Goal: Navigation & Orientation: Find specific page/section

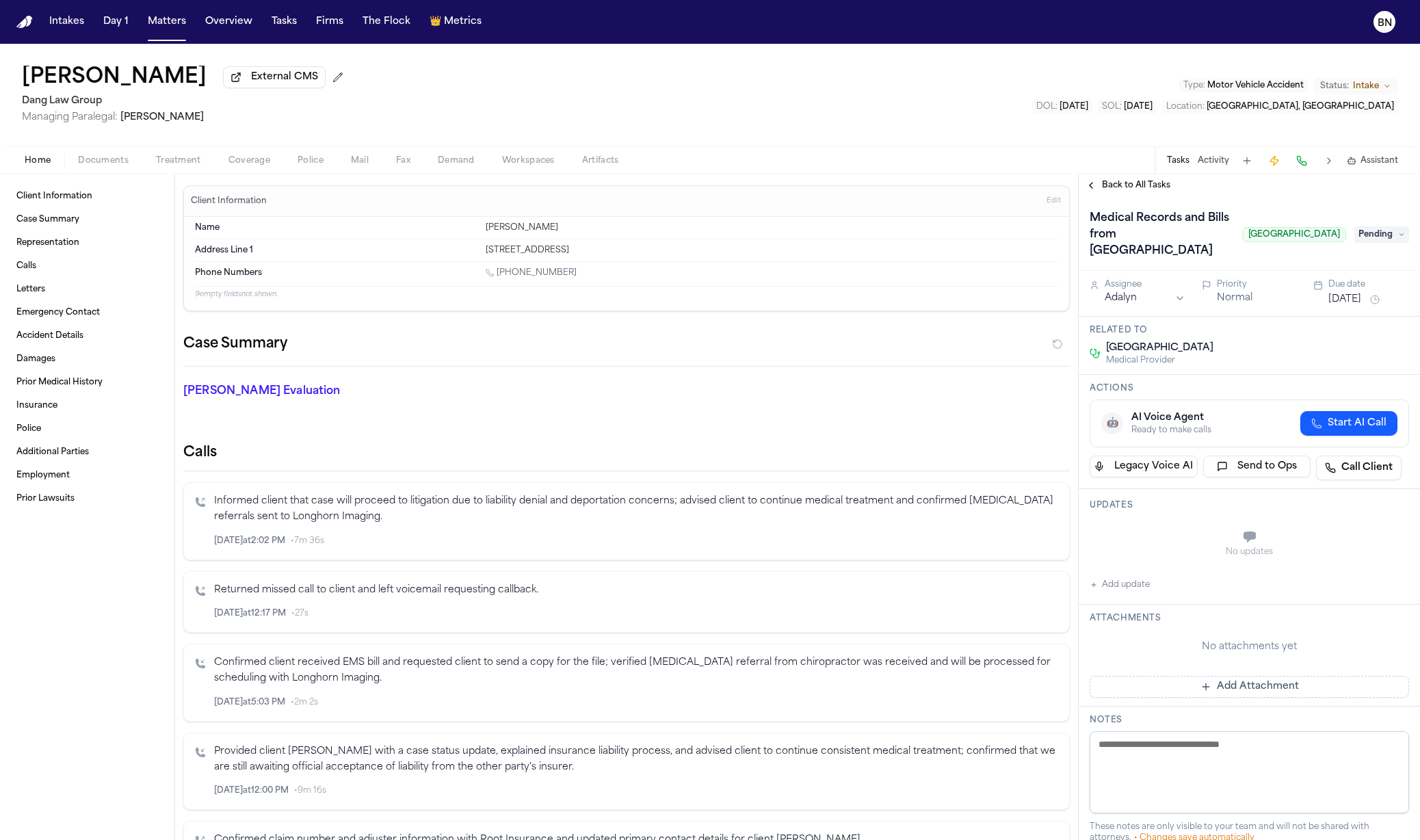
click at [1118, 184] on span "Back to All Tasks" at bounding box center [1136, 185] width 68 height 11
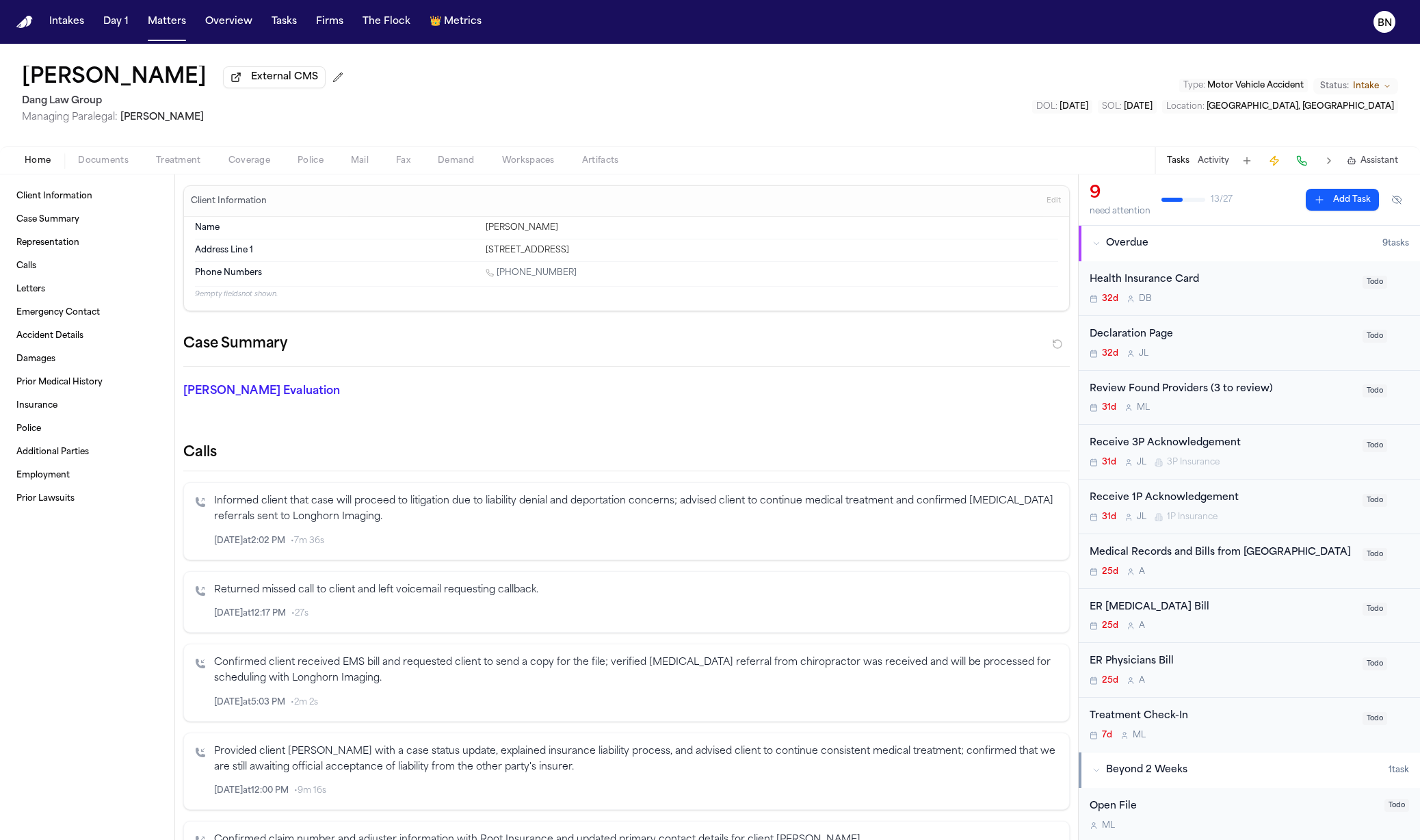
click at [1175, 561] on div "Medical Records and Bills from [GEOGRAPHIC_DATA]" at bounding box center [1222, 553] width 265 height 16
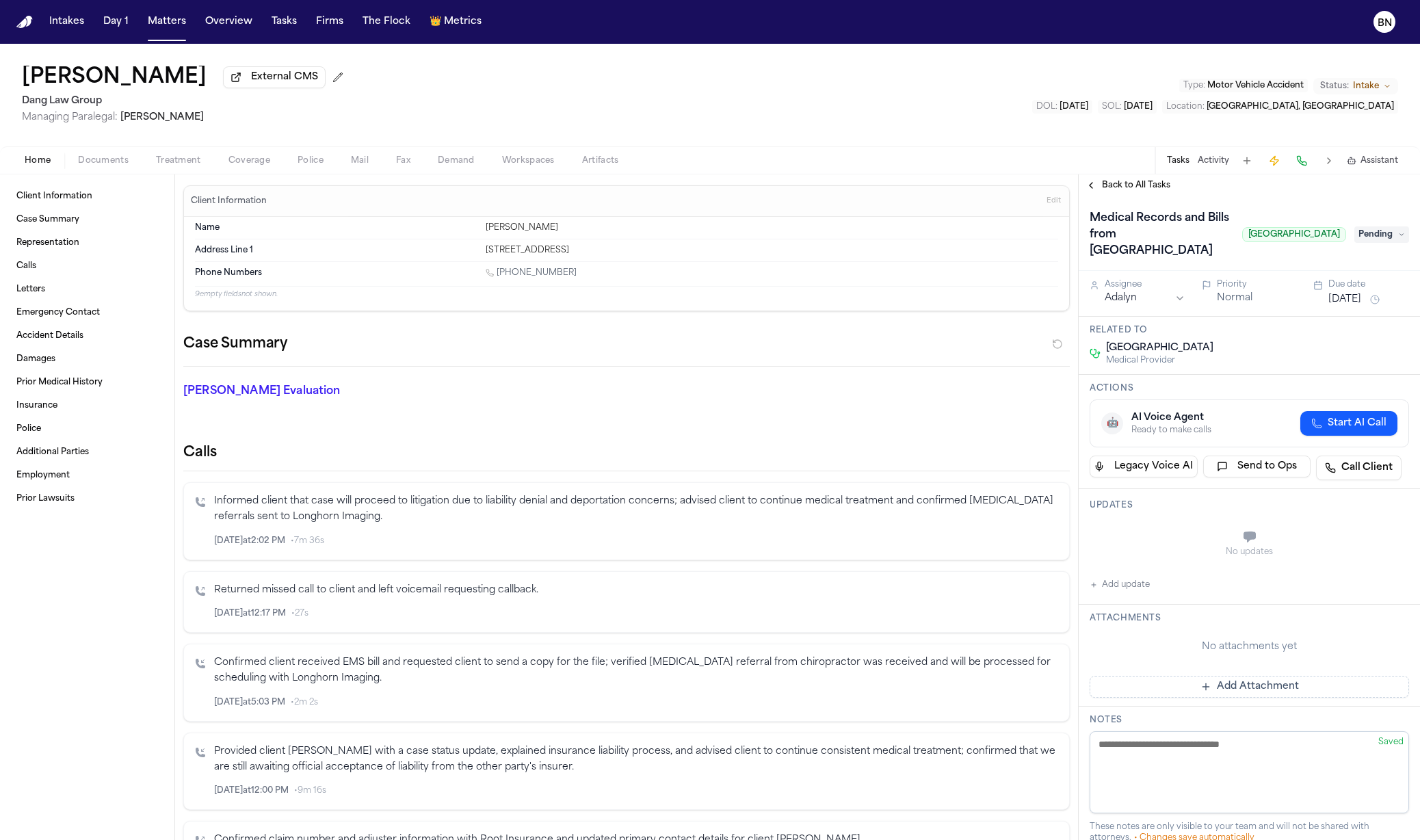
click at [1119, 191] on span "Back to All Tasks" at bounding box center [1136, 185] width 68 height 11
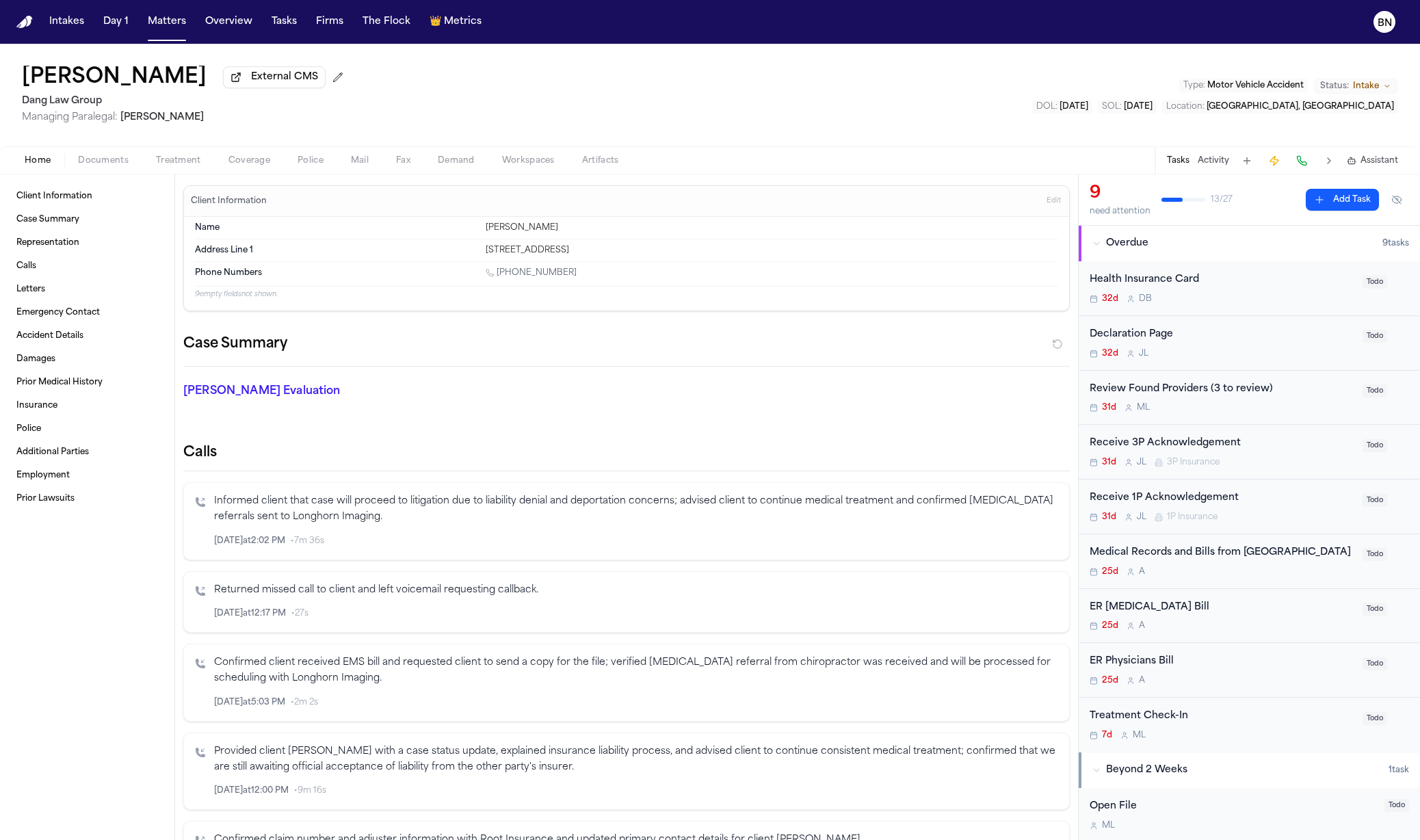
click at [1189, 555] on div "Medical Records and Bills from [GEOGRAPHIC_DATA]" at bounding box center [1222, 553] width 265 height 16
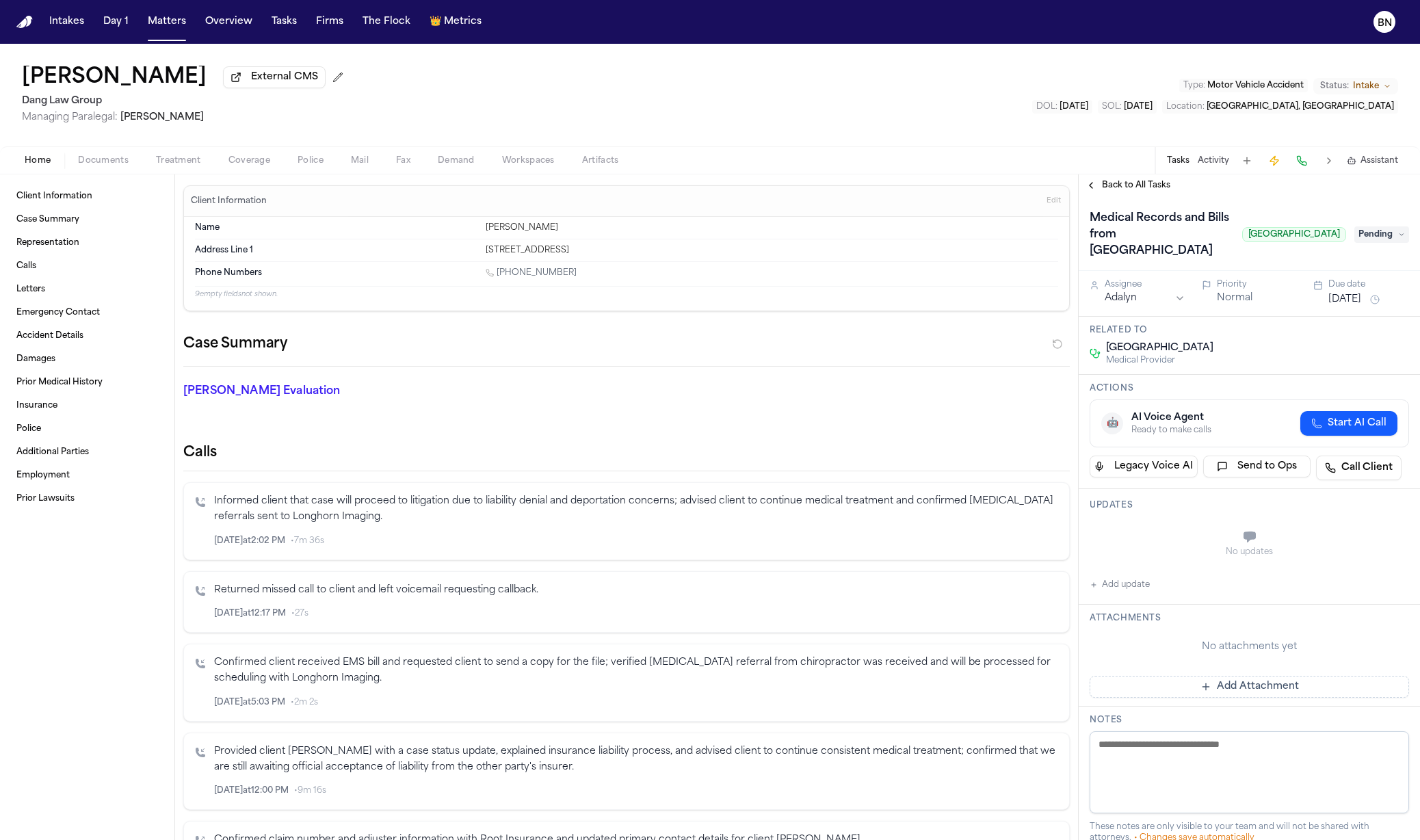
scroll to position [85, 0]
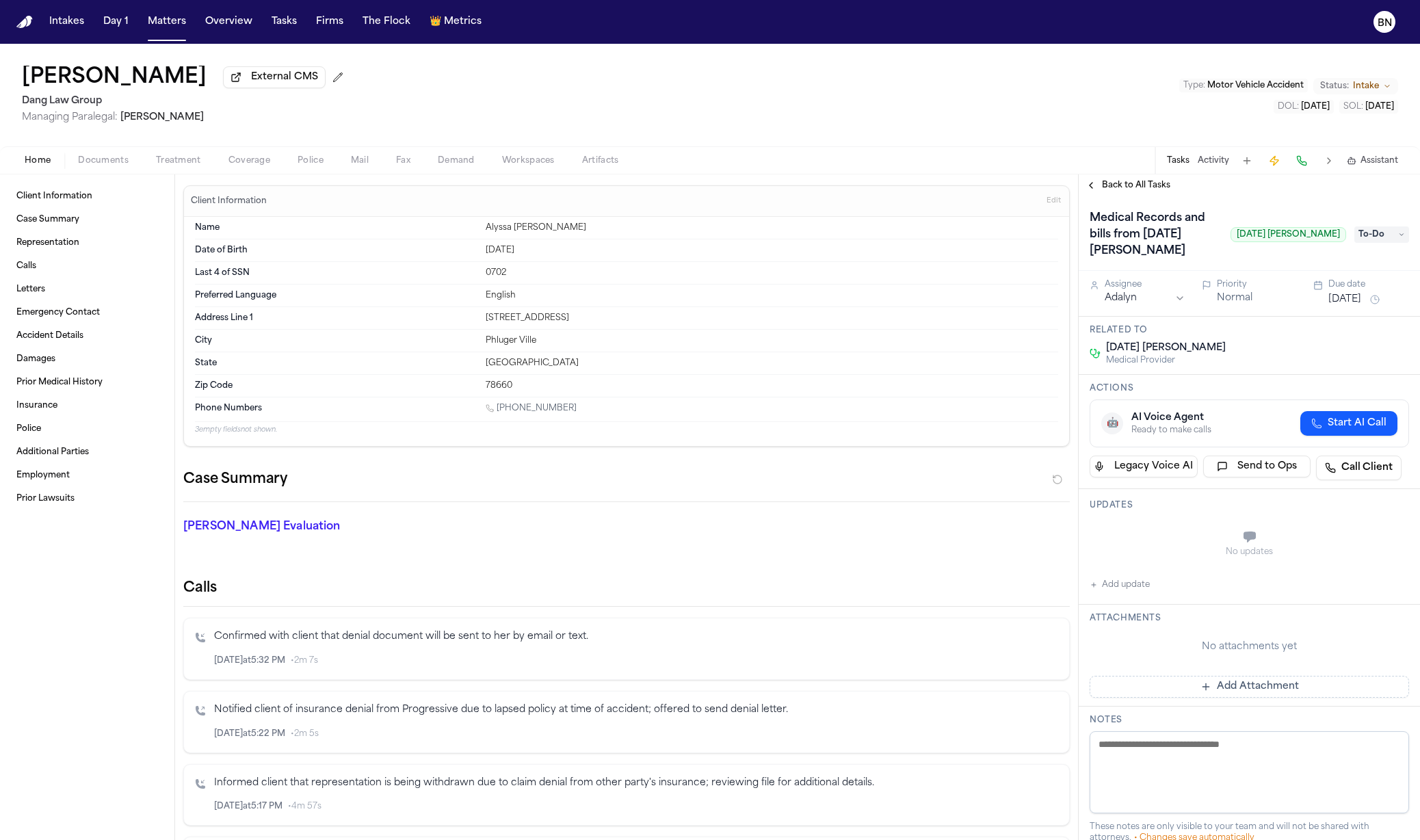
click at [1145, 191] on span "Back to All Tasks" at bounding box center [1136, 185] width 68 height 11
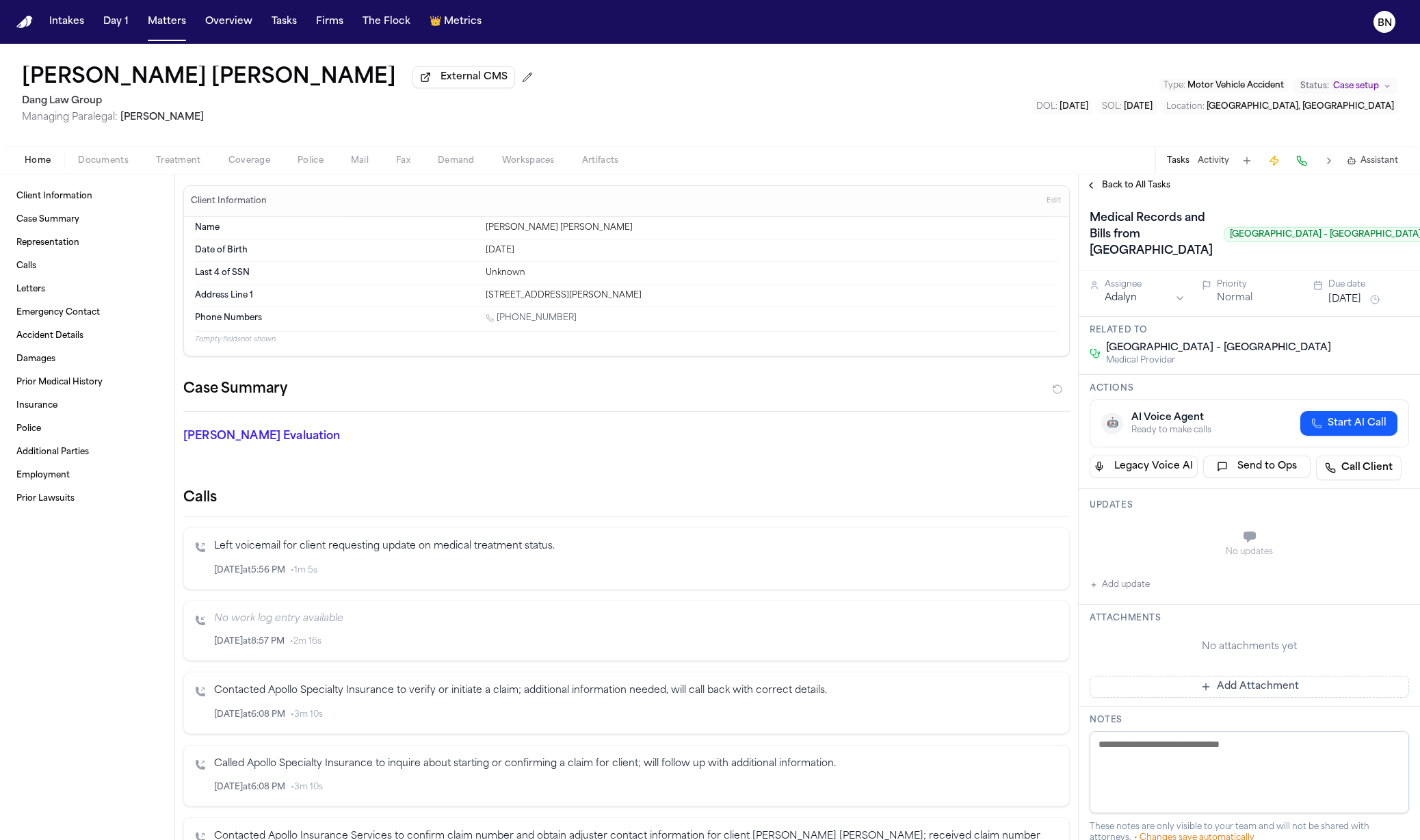
click at [1139, 185] on span "Back to All Tasks" at bounding box center [1136, 185] width 68 height 11
